Goal: Information Seeking & Learning: Learn about a topic

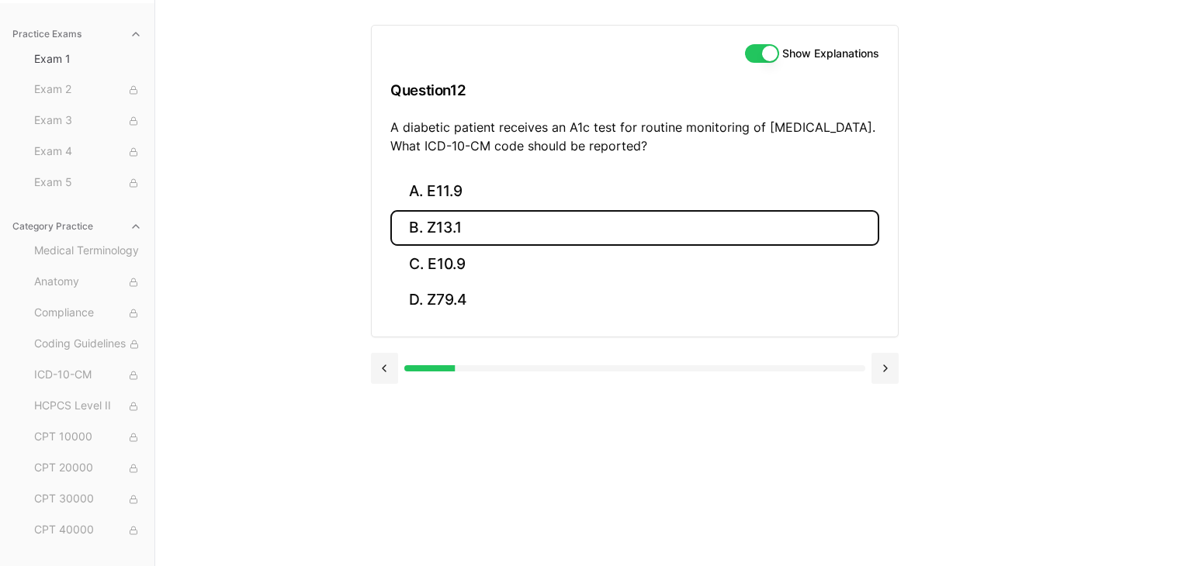
click at [651, 223] on button "B. Z13.1" at bounding box center [634, 228] width 489 height 36
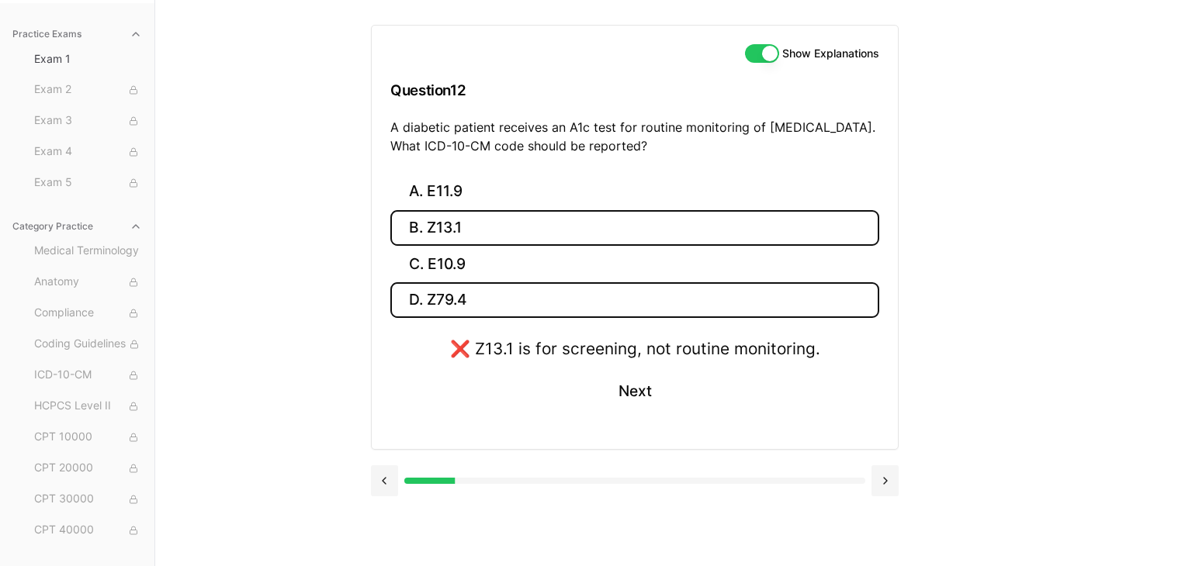
click at [607, 307] on button "D. Z79.4" at bounding box center [634, 300] width 489 height 36
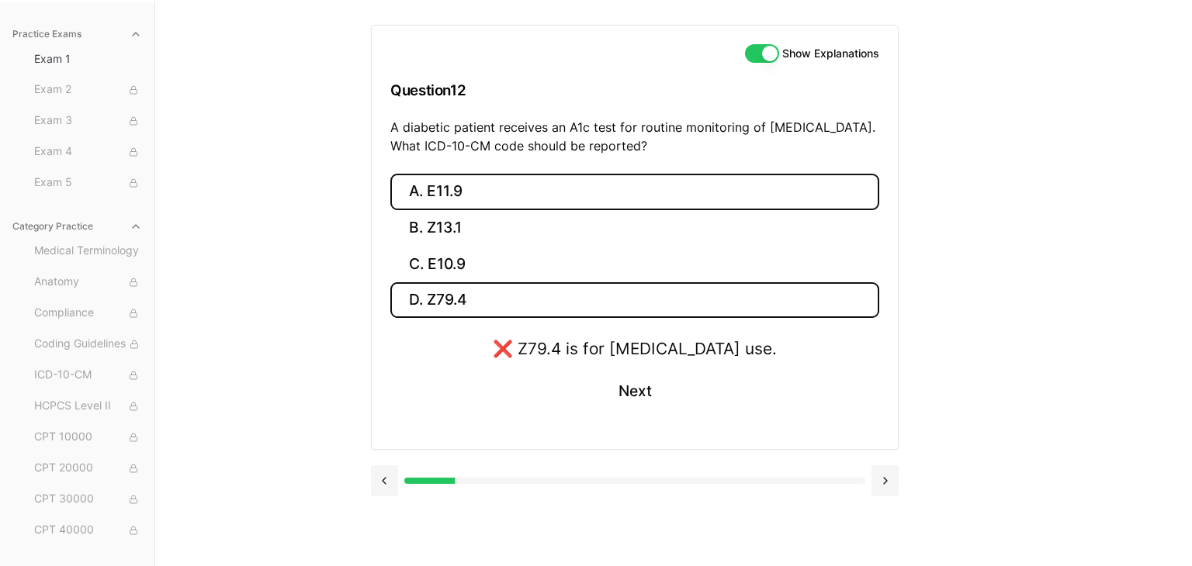
click at [584, 191] on button "A. E11.9" at bounding box center [634, 192] width 489 height 36
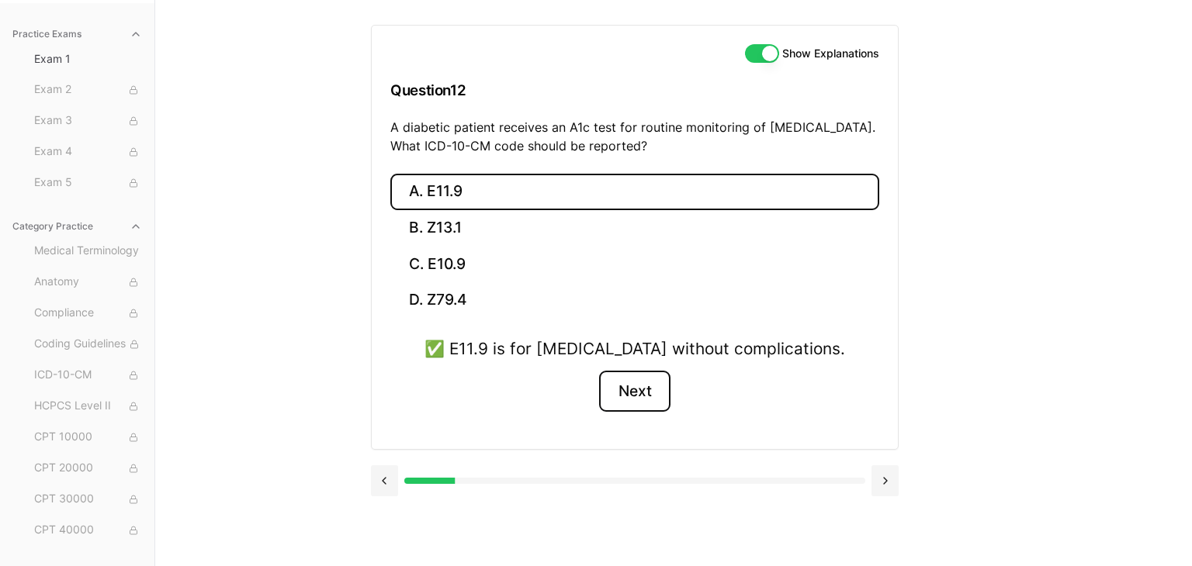
click at [633, 387] on button "Next" at bounding box center [634, 392] width 71 height 42
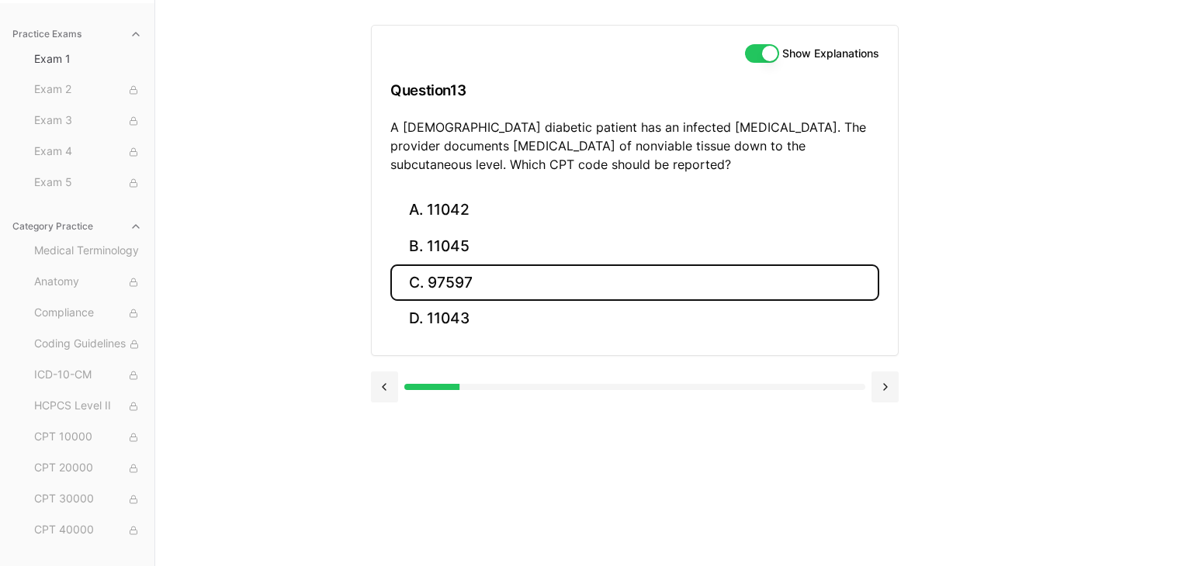
click at [663, 273] on button "C. 97597" at bounding box center [634, 283] width 489 height 36
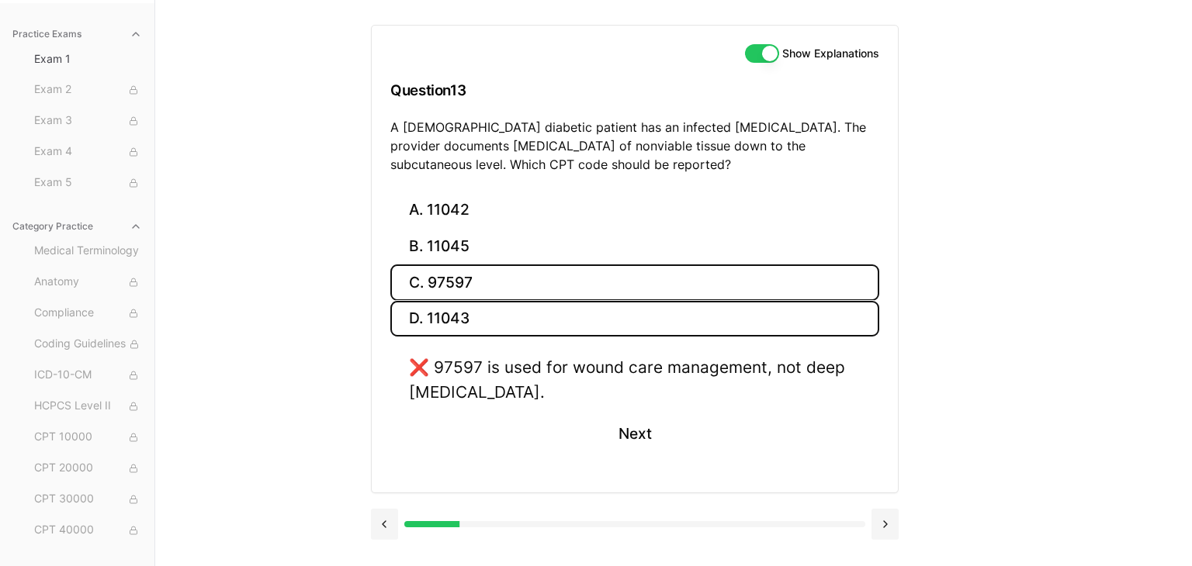
click at [509, 322] on button "D. 11043" at bounding box center [634, 319] width 489 height 36
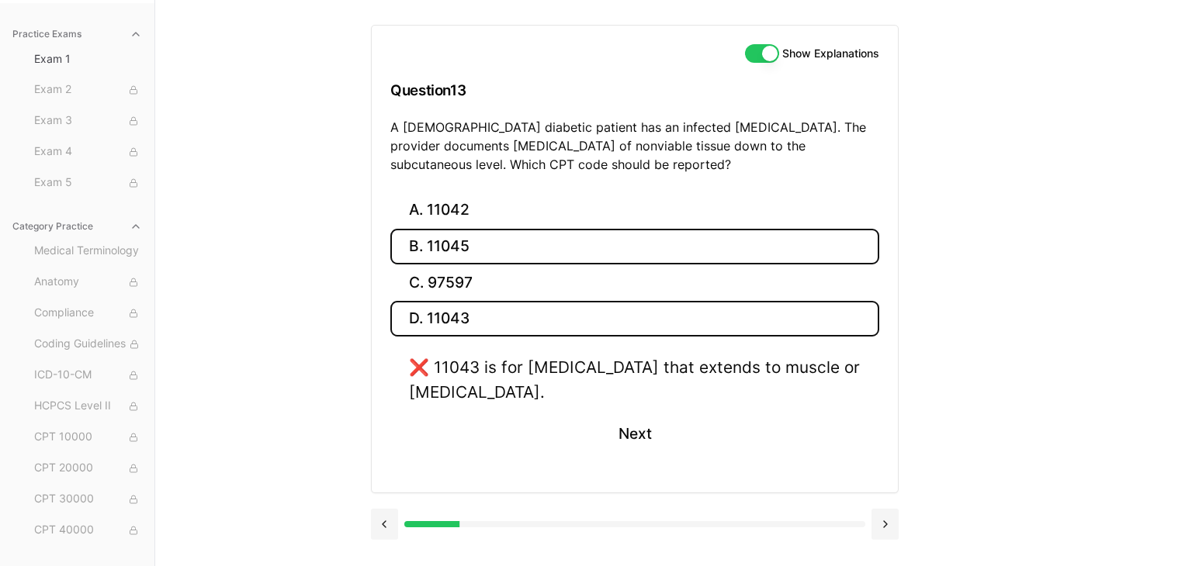
click at [501, 244] on button "B. 11045" at bounding box center [634, 247] width 489 height 36
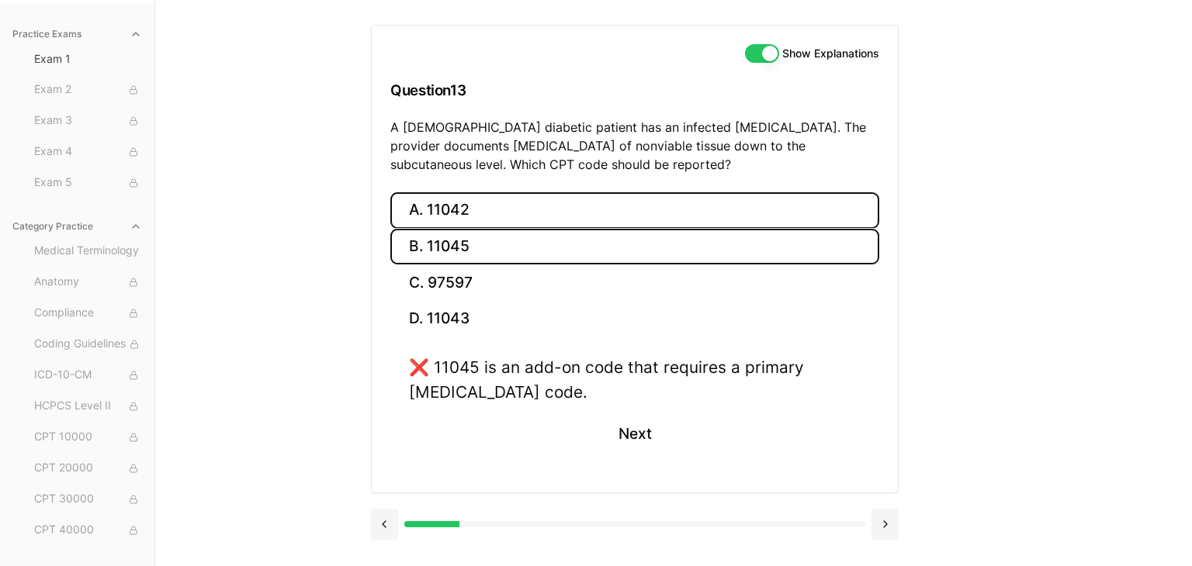
click at [500, 200] on button "A. 11042" at bounding box center [634, 210] width 489 height 36
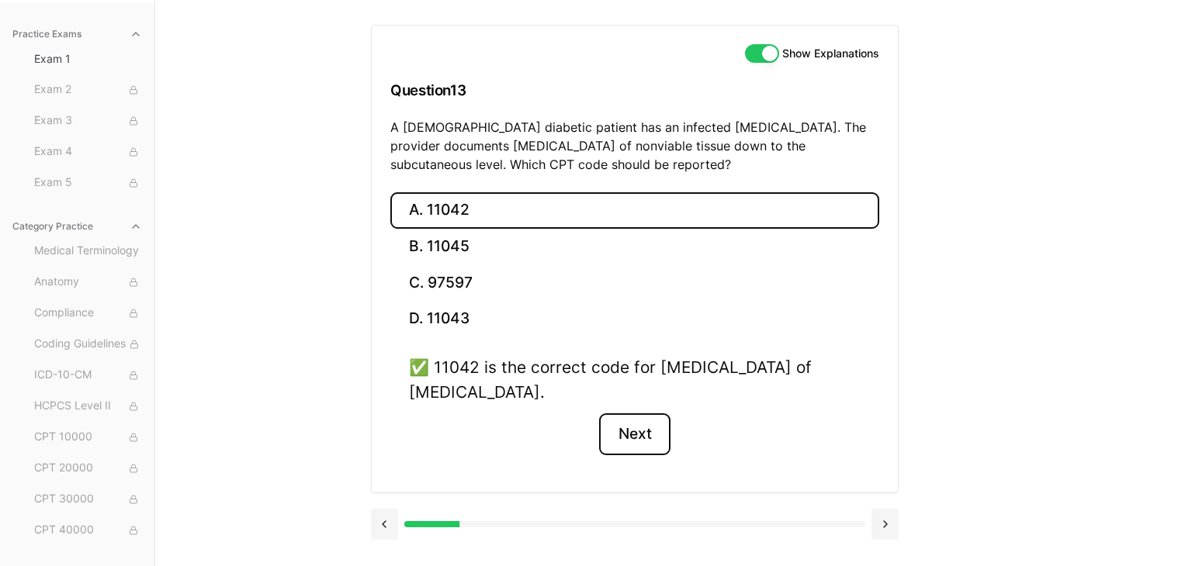
click at [643, 426] on button "Next" at bounding box center [634, 435] width 71 height 42
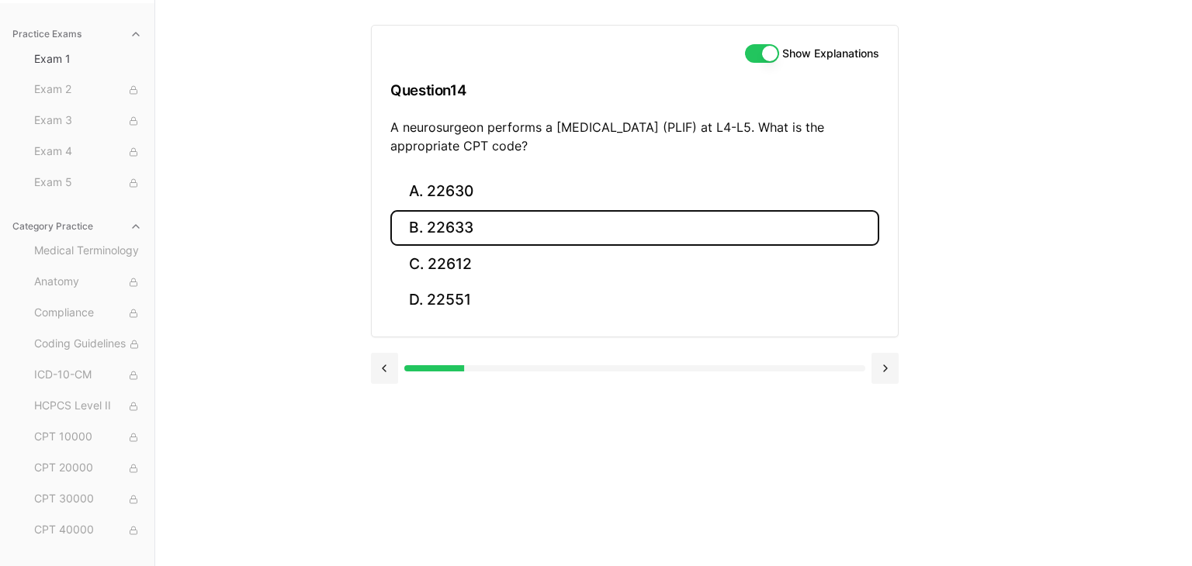
click at [480, 213] on button "B. 22633" at bounding box center [634, 228] width 489 height 36
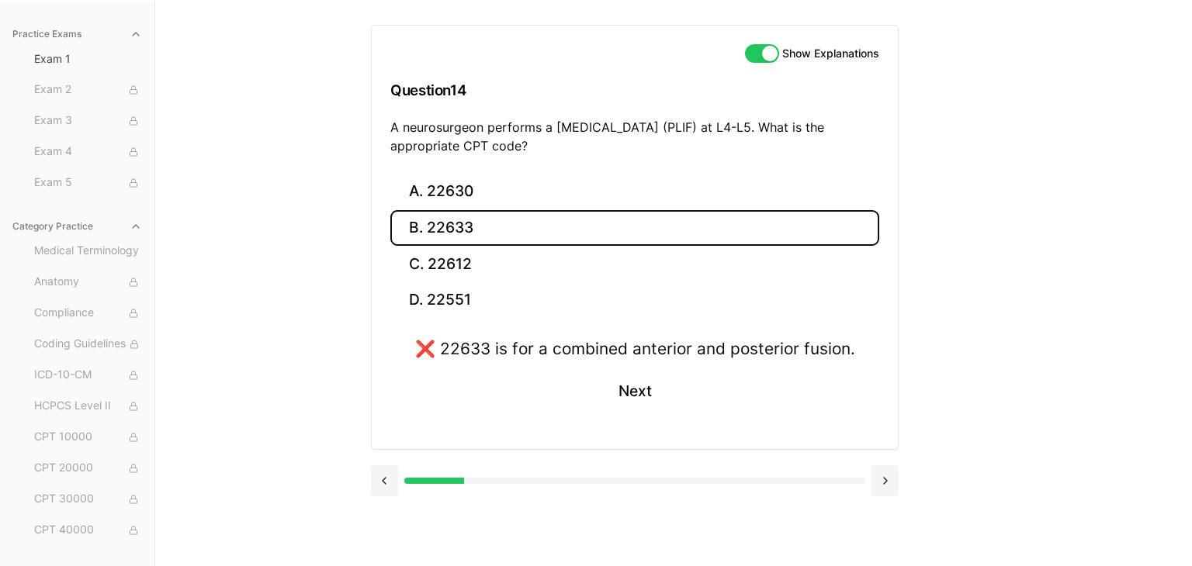
click at [480, 213] on button "B. 22633" at bounding box center [634, 228] width 489 height 36
click at [481, 201] on button "A. 22630" at bounding box center [634, 192] width 489 height 36
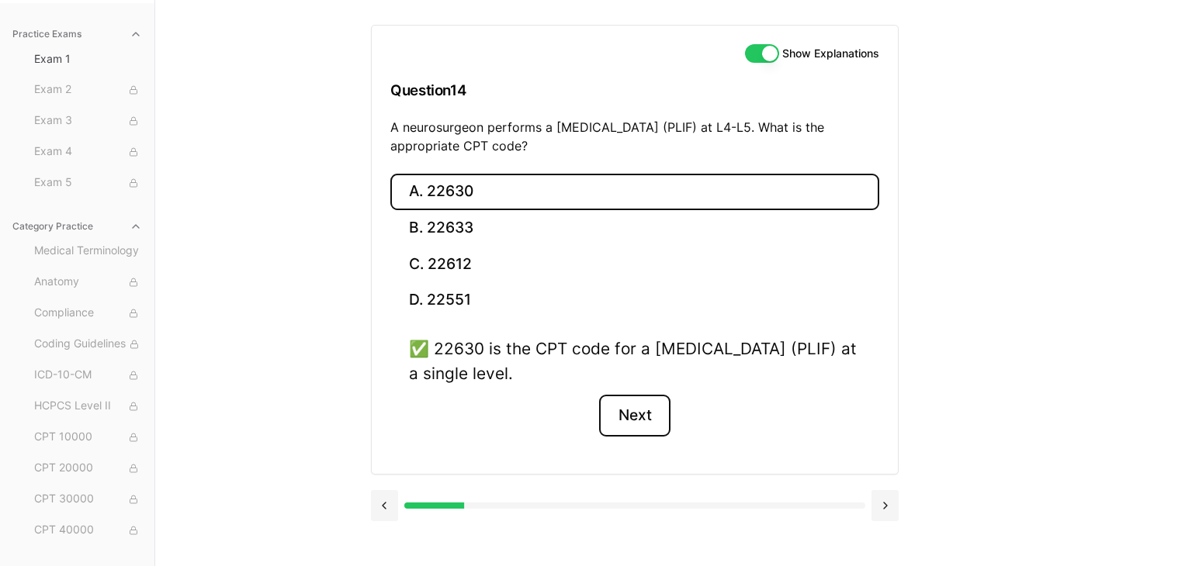
click at [639, 403] on button "Next" at bounding box center [634, 416] width 71 height 42
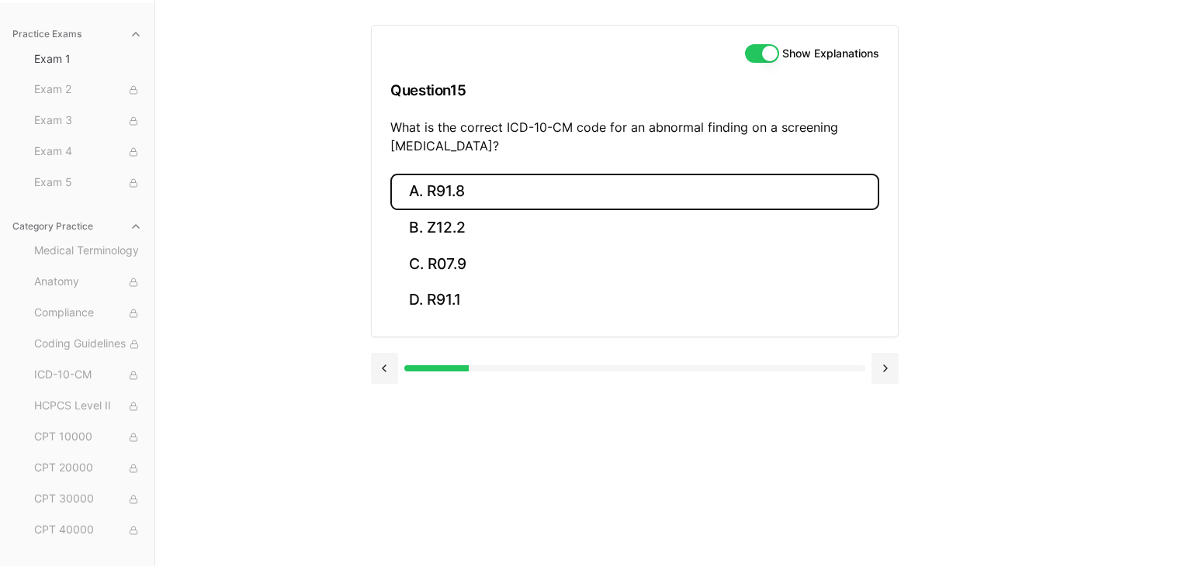
click at [550, 198] on button "A. R91.8" at bounding box center [634, 192] width 489 height 36
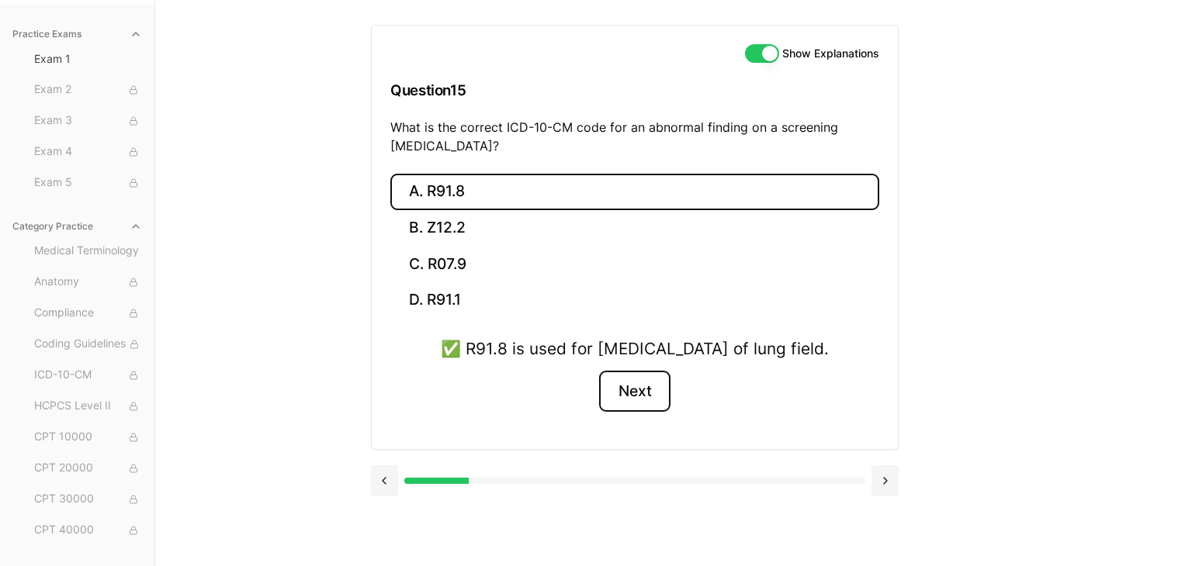
click at [629, 413] on button "Next" at bounding box center [634, 392] width 71 height 42
